Goal: Task Accomplishment & Management: Manage account settings

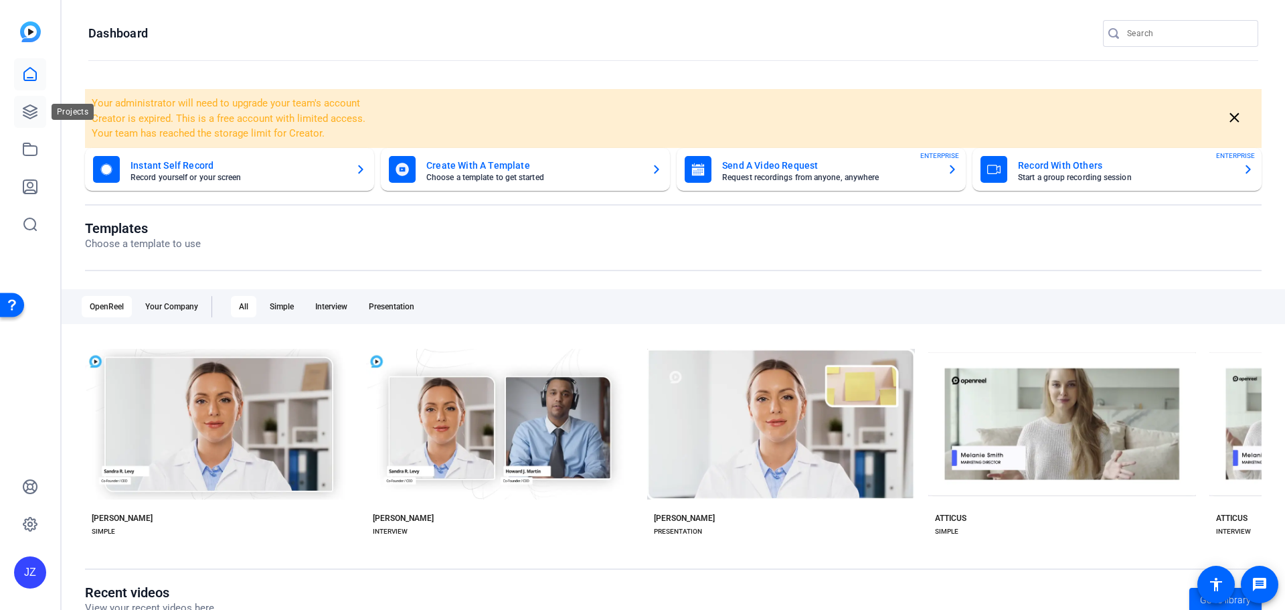
click at [33, 117] on icon at bounding box center [29, 111] width 13 height 13
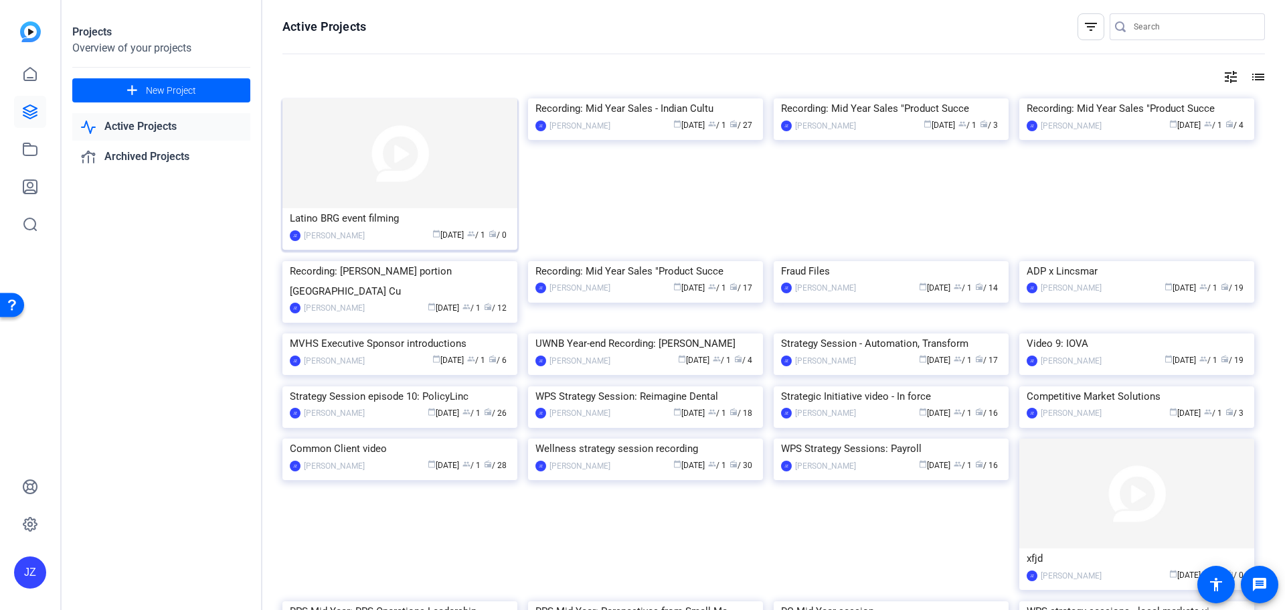
click at [435, 168] on img at bounding box center [399, 153] width 235 height 110
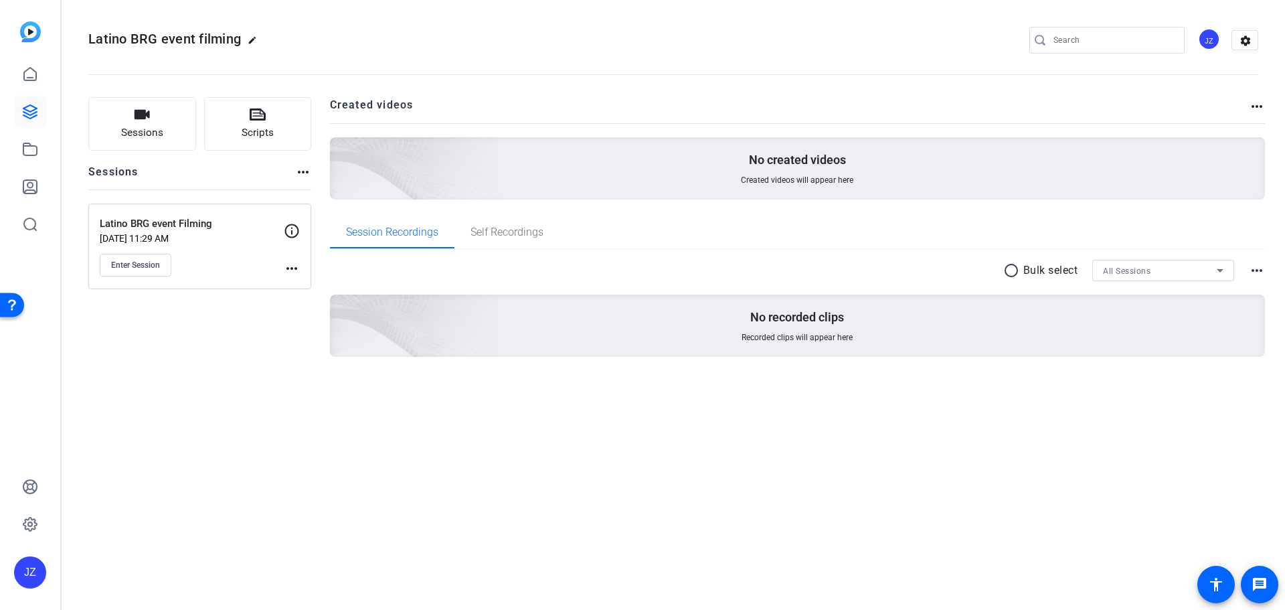
click at [299, 266] on mat-icon "more_horiz" at bounding box center [292, 268] width 16 height 16
click at [325, 288] on span "Edit Session" at bounding box center [324, 288] width 61 height 16
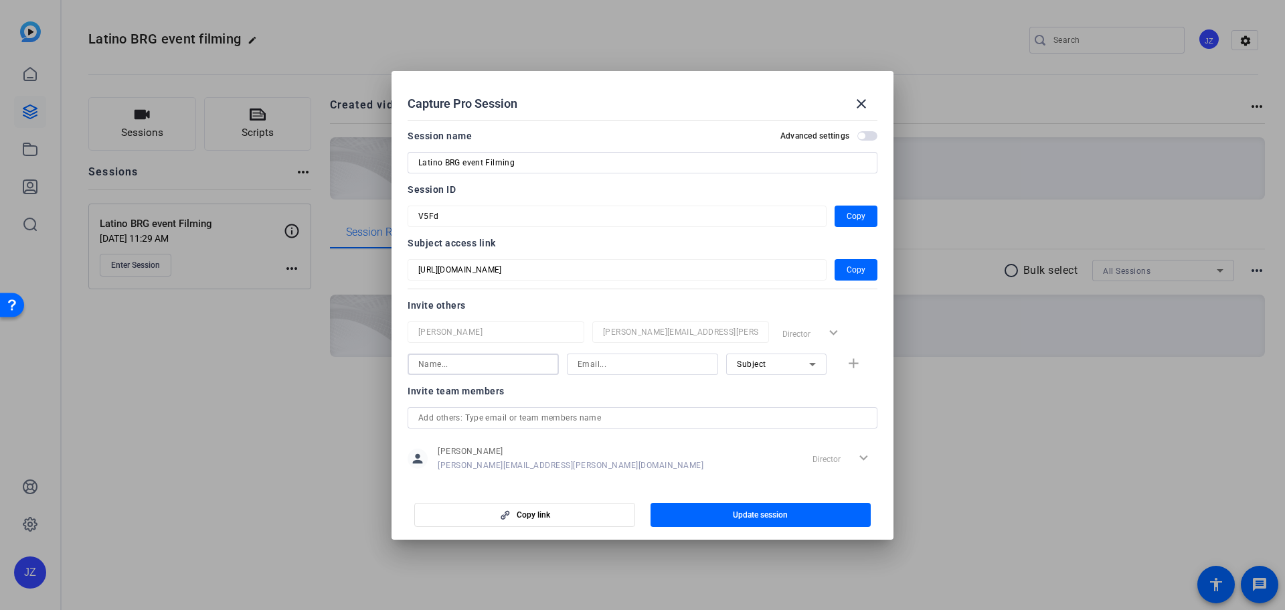
click at [487, 365] on input at bounding box center [483, 364] width 130 height 16
type input "Dmi"
click at [620, 361] on input at bounding box center [643, 364] width 130 height 16
paste input "[EMAIL_ADDRESS][PERSON_NAME][DOMAIN_NAME]"
type input "[EMAIL_ADDRESS][PERSON_NAME][DOMAIN_NAME]"
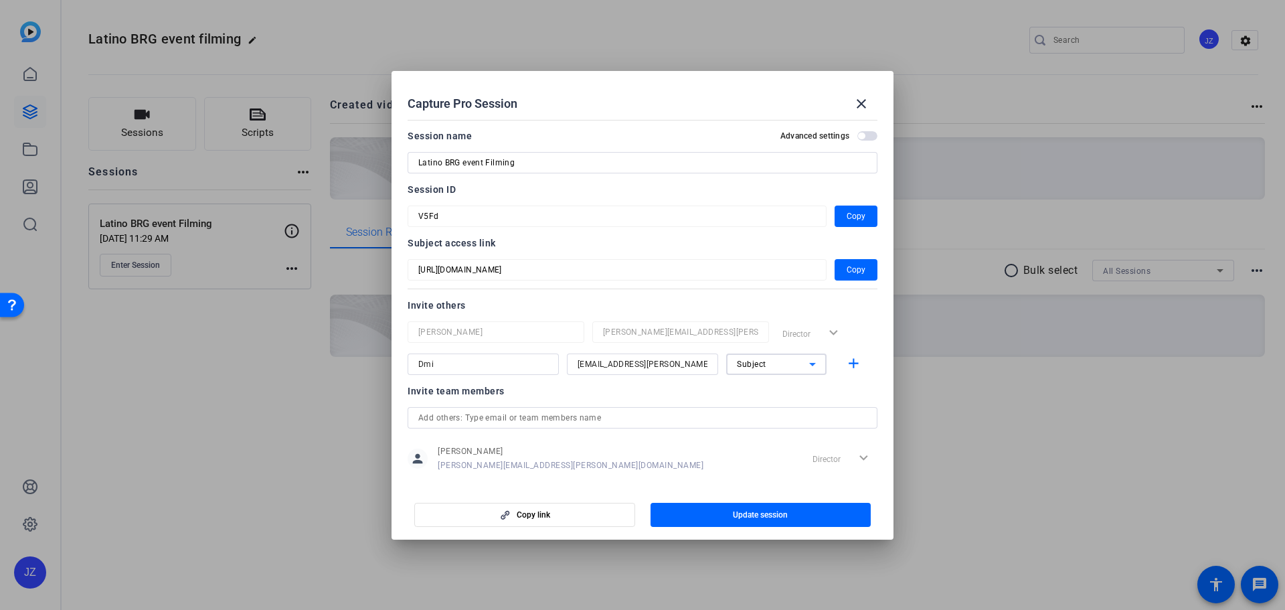
click at [809, 364] on icon at bounding box center [812, 364] width 7 height 3
click at [844, 364] on div at bounding box center [642, 305] width 1285 height 610
click at [804, 363] on icon at bounding box center [812, 364] width 16 height 16
click at [786, 389] on mat-option "Collaborator" at bounding box center [769, 390] width 100 height 21
click at [487, 368] on input "Dmi" at bounding box center [483, 364] width 130 height 16
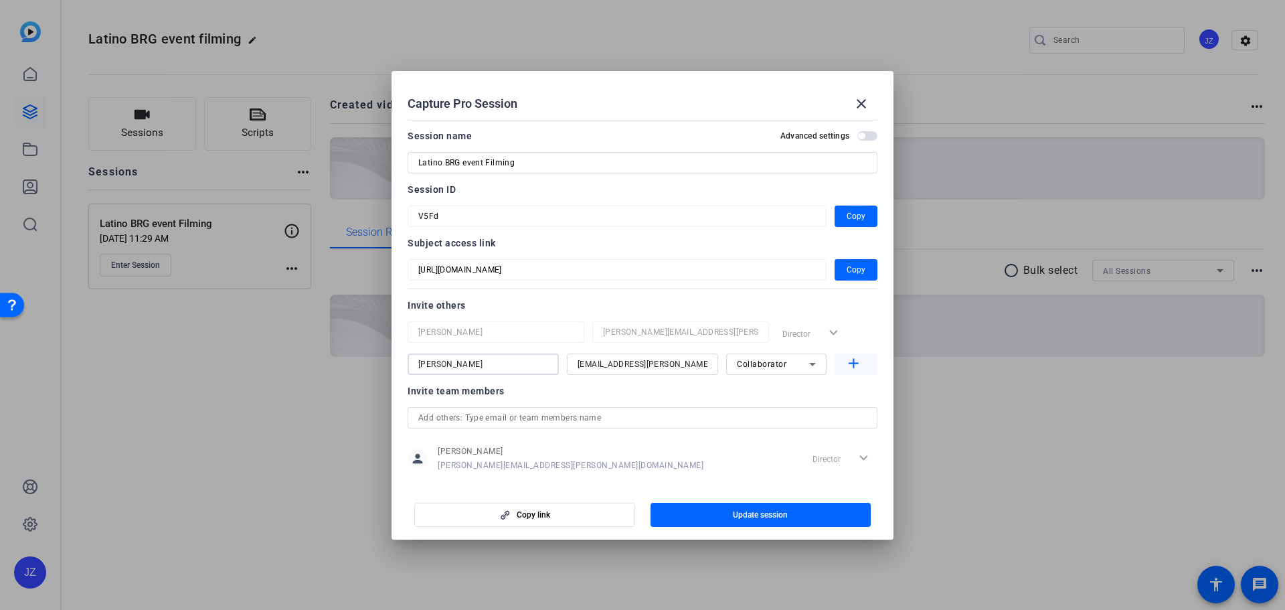
type input "[PERSON_NAME]"
click at [845, 365] on mat-icon "add" at bounding box center [853, 363] width 17 height 17
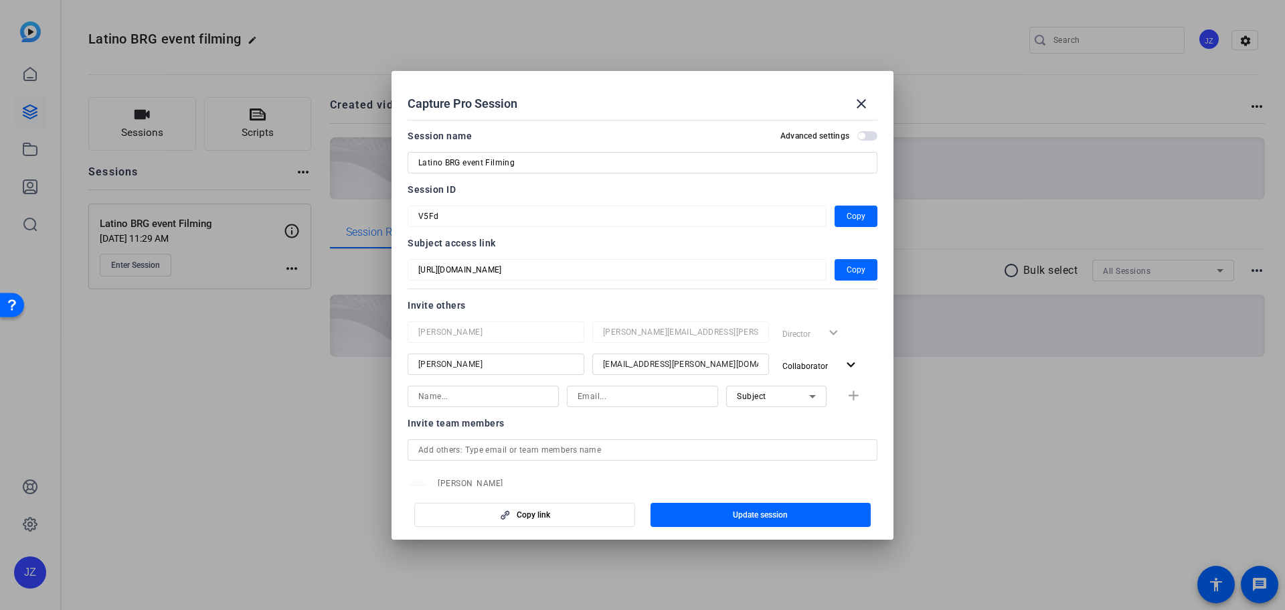
click at [527, 440] on div at bounding box center [642, 449] width 448 height 21
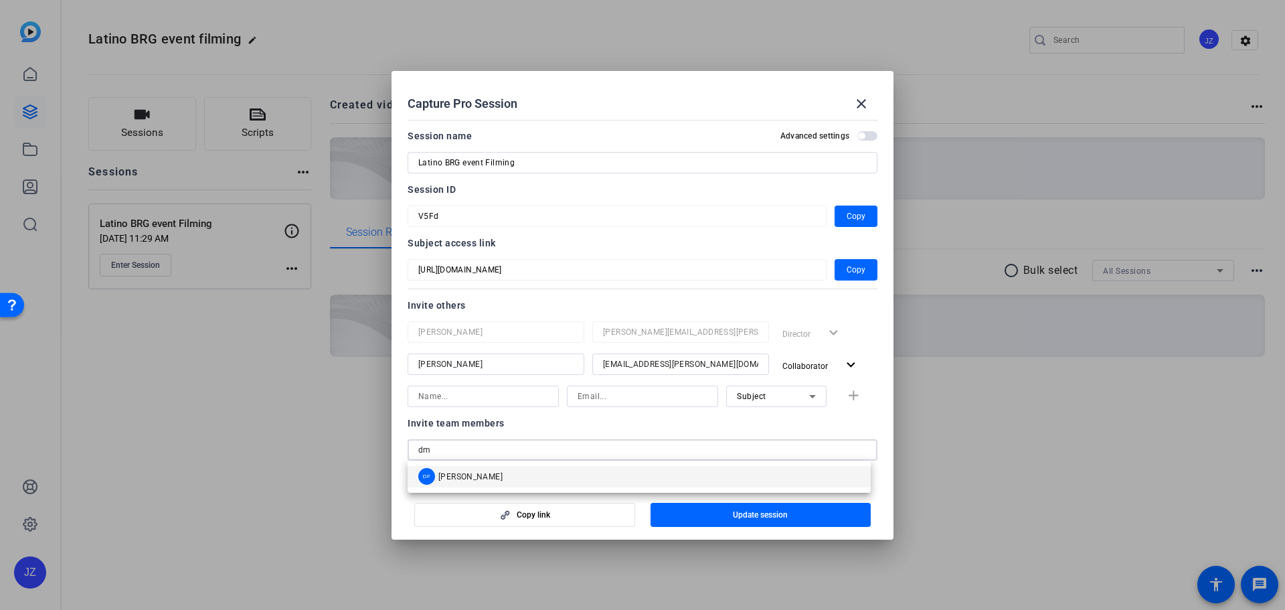
type input "dm"
click at [476, 474] on span "[PERSON_NAME]" at bounding box center [470, 476] width 64 height 11
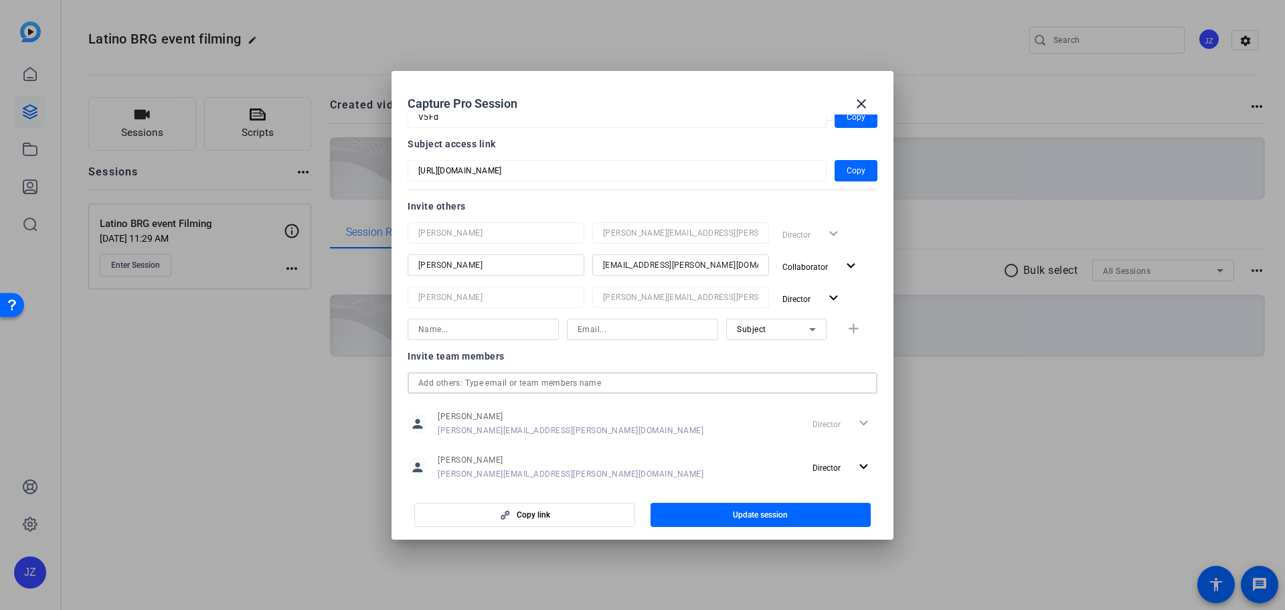
scroll to position [125, 0]
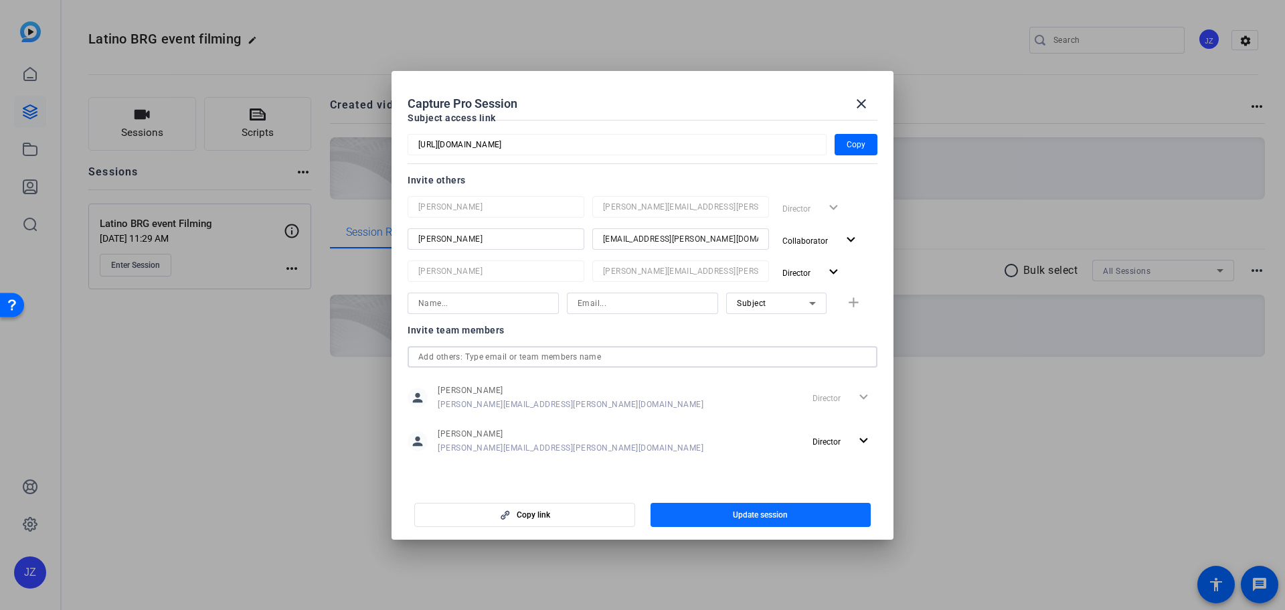
click at [730, 516] on span "button" at bounding box center [760, 515] width 221 height 32
